Goal: Find specific page/section: Find specific page/section

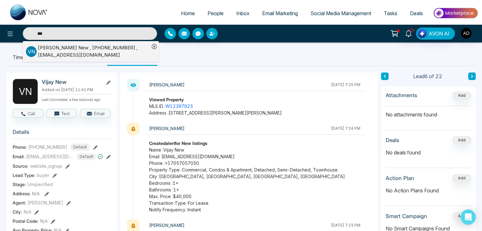
type input "***"
click at [47, 52] on div "[PERSON_NAME] , [PHONE_NUMBER] , [EMAIL_ADDRESS][DOMAIN_NAME]" at bounding box center [94, 51] width 112 height 14
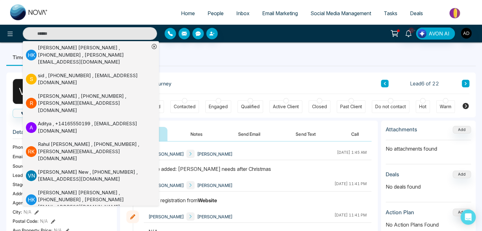
click at [176, 56] on ul "Timeline Tasks and Appointments Website Activity" at bounding box center [241, 57] width 470 height 17
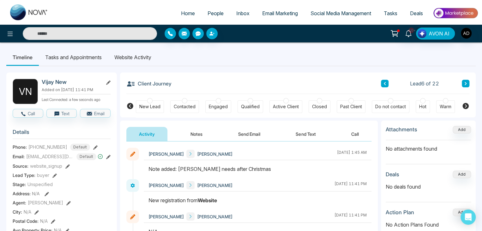
click at [144, 60] on li "Website Activity" at bounding box center [133, 57] width 50 height 17
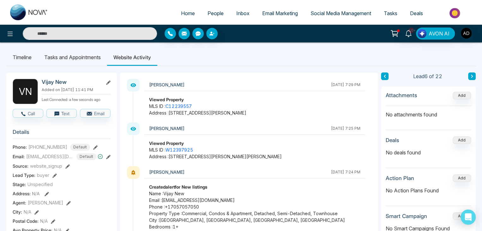
click at [209, 60] on ul "Timeline Tasks and Appointments Website Activity" at bounding box center [241, 57] width 470 height 17
click at [186, 105] on link "C12239557" at bounding box center [179, 105] width 26 height 5
click at [287, 88] on div "[PERSON_NAME]" at bounding box center [238, 85] width 179 height 8
click at [254, 170] on div "[PERSON_NAME]" at bounding box center [238, 172] width 179 height 8
